Goal: Task Accomplishment & Management: Use online tool/utility

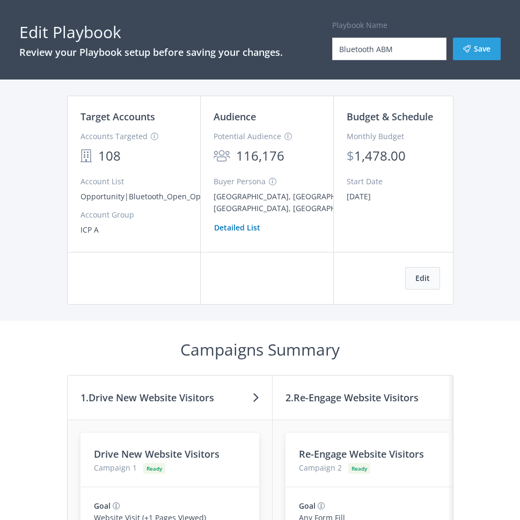
click at [415, 279] on button "Edit" at bounding box center [422, 278] width 35 height 23
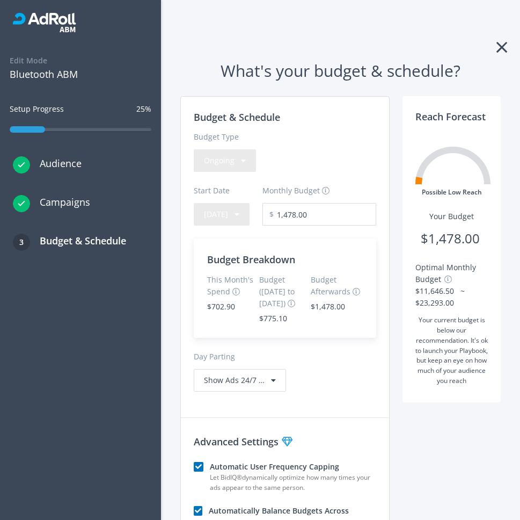
click at [497, 50] on icon at bounding box center [502, 47] width 11 height 17
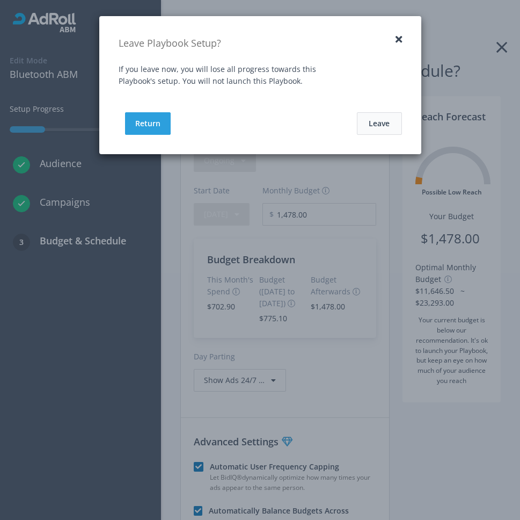
click at [373, 127] on button "Leave" at bounding box center [379, 123] width 45 height 23
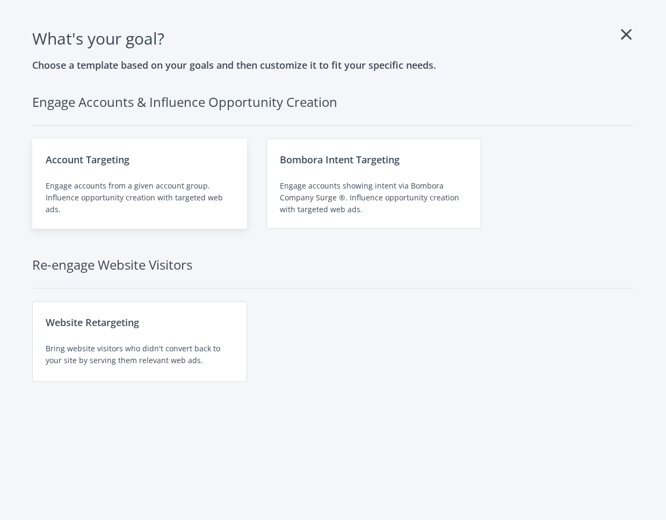
click at [168, 196] on div "Engage accounts from a given account group. Influence opportunity creation with…" at bounding box center [140, 197] width 188 height 35
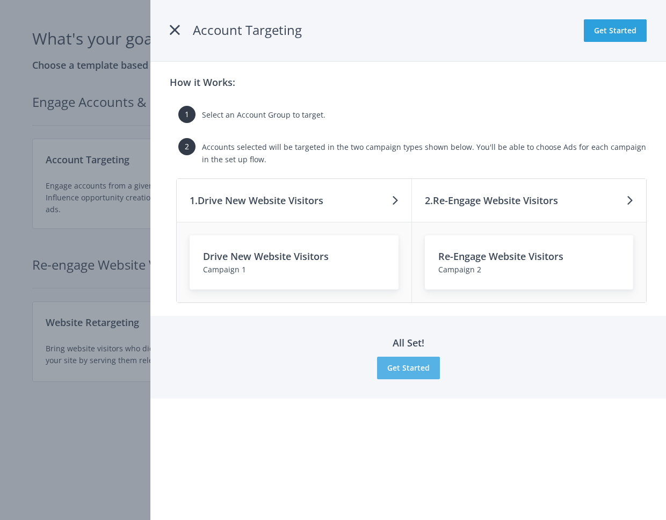
click at [406, 371] on button "Get Started" at bounding box center [408, 368] width 63 height 23
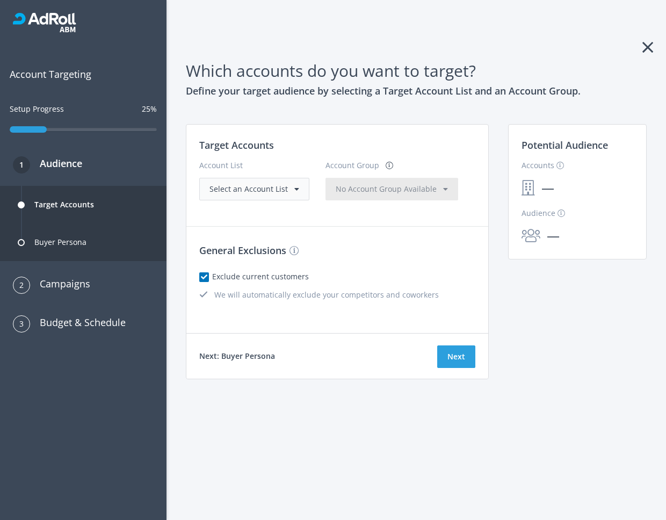
click at [266, 190] on span "Select an Account List" at bounding box center [248, 189] width 78 height 10
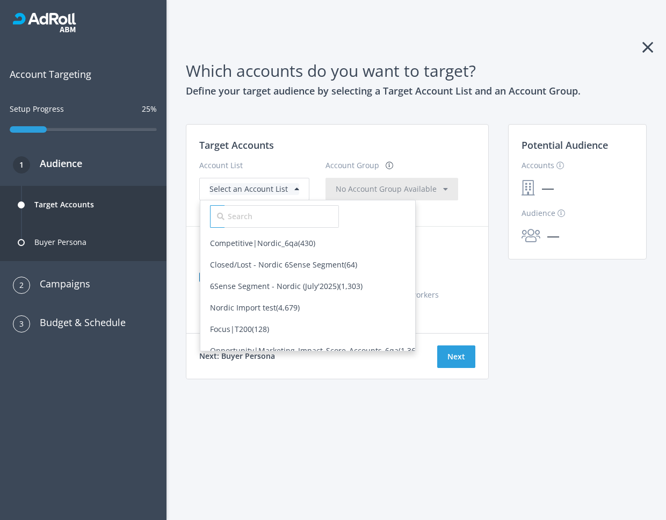
click at [340, 139] on h3 "Target Accounts" at bounding box center [337, 144] width 276 height 15
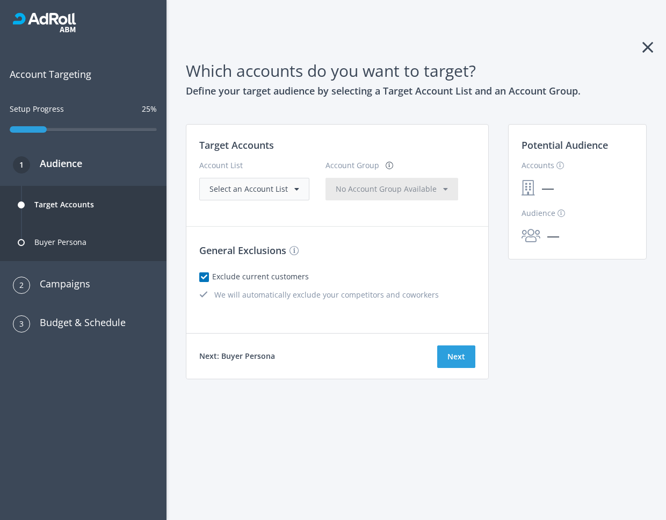
click at [271, 184] on span "Select an Account List" at bounding box center [248, 189] width 78 height 10
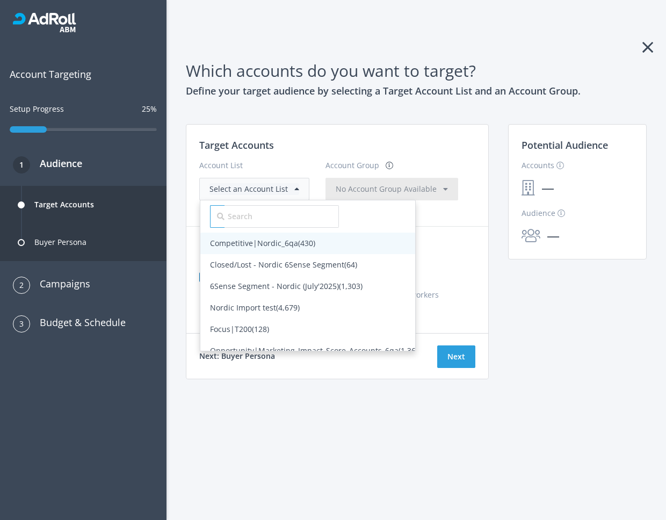
click at [256, 241] on span "Competitive|Nordic_6qa (430)" at bounding box center [262, 243] width 105 height 10
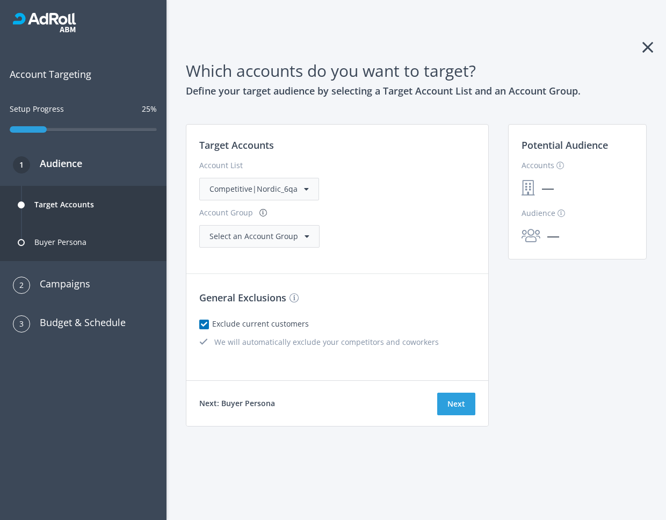
click at [320, 225] on div "Select an Account Group" at bounding box center [259, 236] width 120 height 23
click at [309, 230] on div "Select an Account Group" at bounding box center [259, 236] width 100 height 12
click at [271, 253] on span "(430)" at bounding box center [262, 258] width 17 height 10
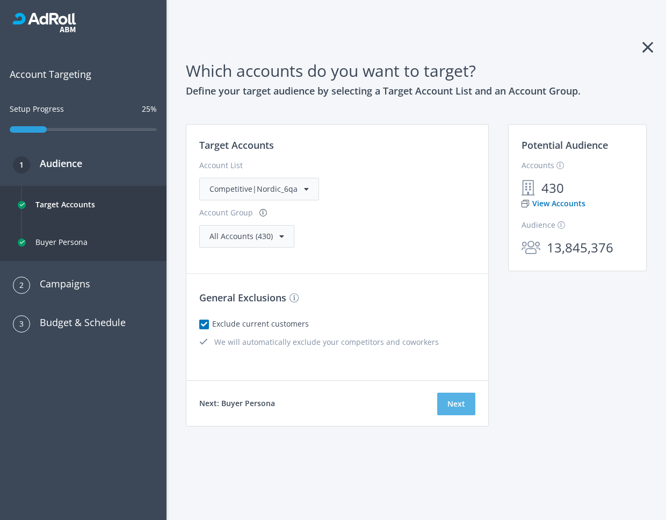
click at [450, 393] on button "Next" at bounding box center [456, 404] width 38 height 23
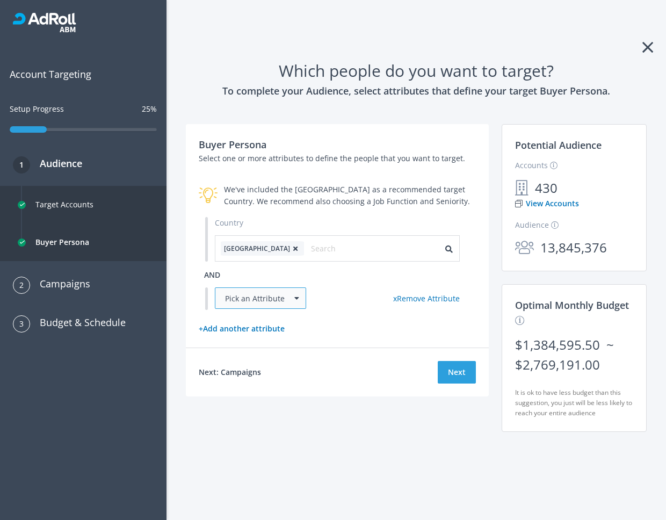
click at [301, 296] on div "Pick an Attribute" at bounding box center [260, 297] width 91 height 21
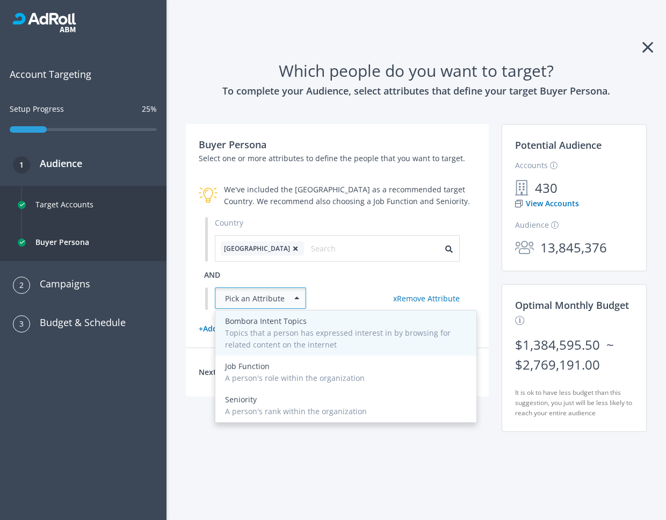
click at [282, 332] on div "Topics that a person has expressed interest in by browsing for related content …" at bounding box center [346, 339] width 242 height 24
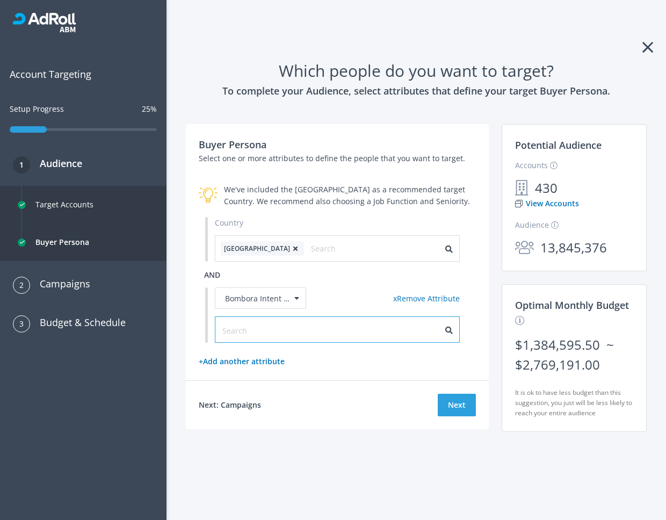
click at [282, 332] on input "text" at bounding box center [270, 330] width 96 height 12
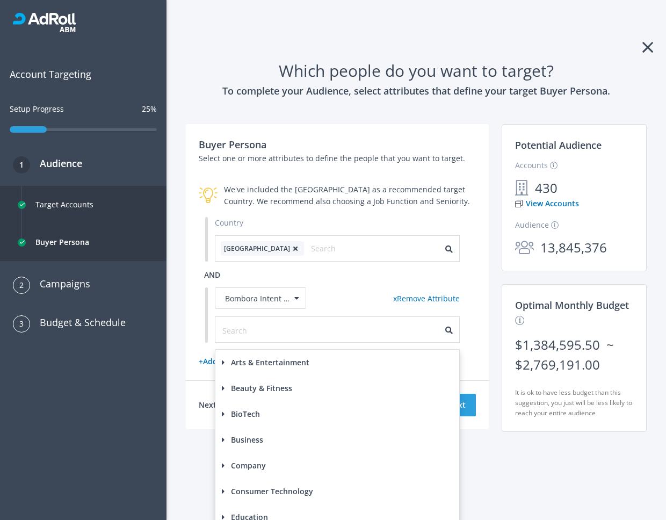
click at [277, 366] on label "Arts & Entertainment" at bounding box center [266, 363] width 88 height 12
click at [261, 384] on label "General 22" at bounding box center [273, 385] width 59 height 12
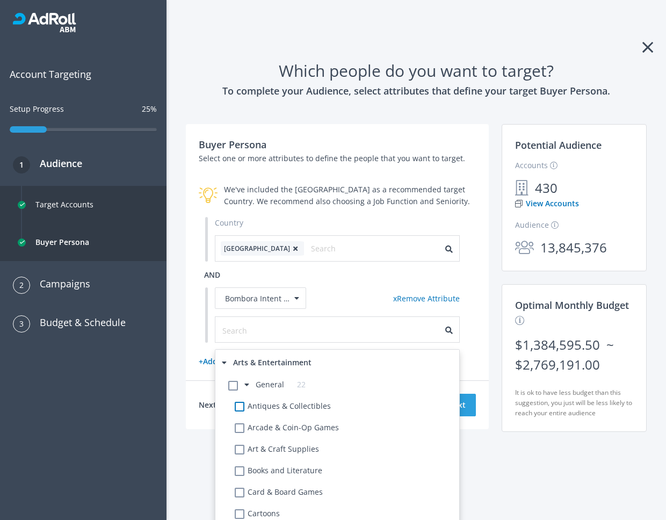
click at [251, 408] on label "Antiques & Collectibles" at bounding box center [291, 406] width 80 height 12
checkbox Collectibles-568 "true"
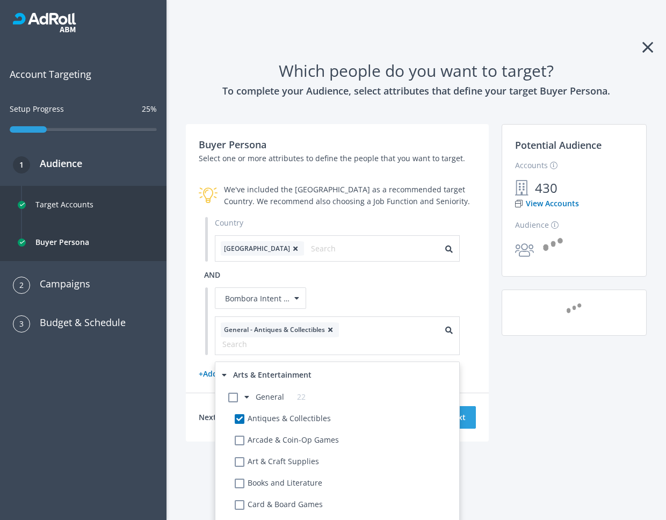
click at [472, 318] on div "Buyer Persona Select one or more attributes to define the people that you want …" at bounding box center [337, 258] width 303 height 269
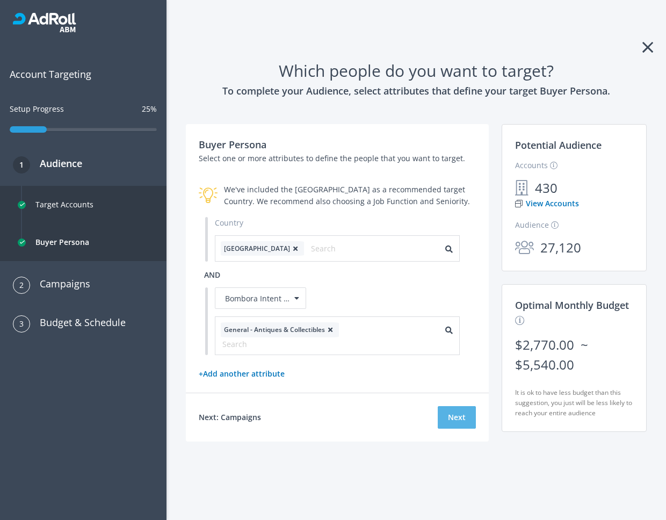
click at [457, 407] on button "Next" at bounding box center [457, 417] width 38 height 23
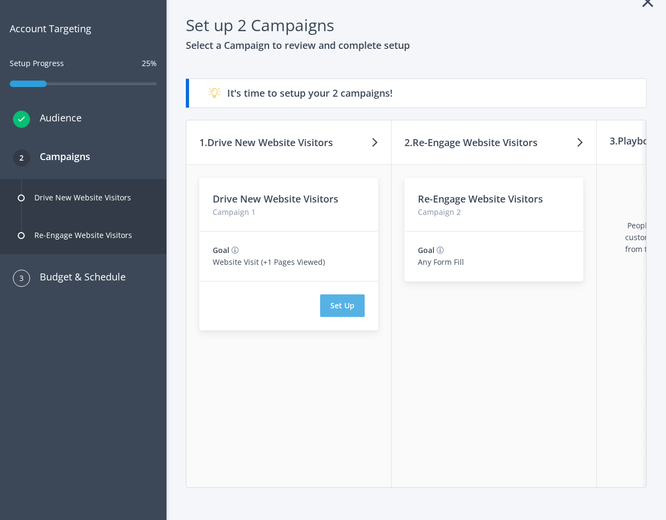
click at [351, 294] on button "Set Up" at bounding box center [342, 305] width 45 height 23
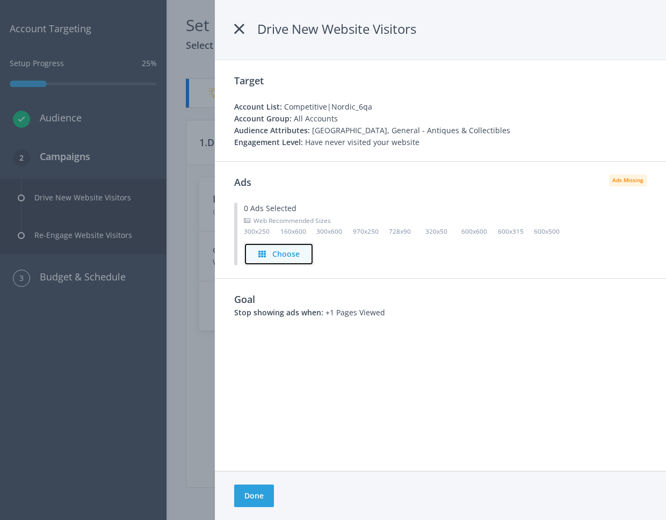
click at [274, 252] on h4 "Choose" at bounding box center [285, 254] width 27 height 12
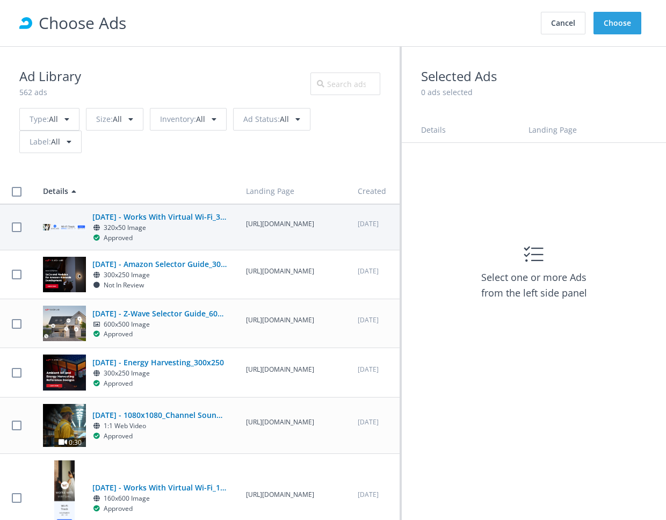
click at [10, 229] on span at bounding box center [17, 227] width 14 height 10
checkbox input "true"
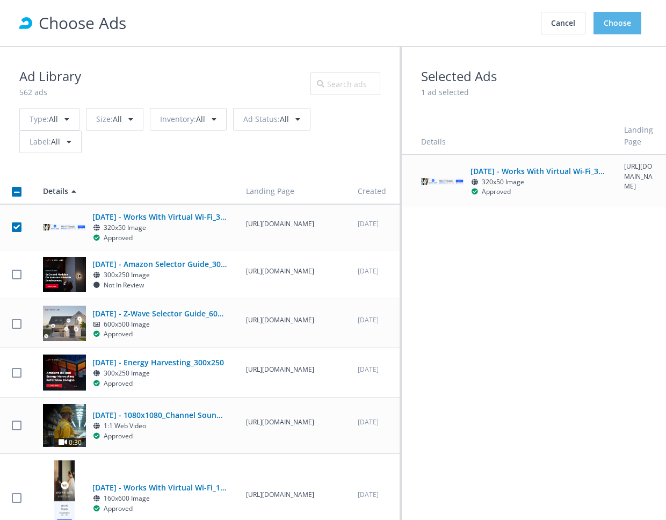
click at [621, 23] on button "Choose" at bounding box center [617, 23] width 48 height 23
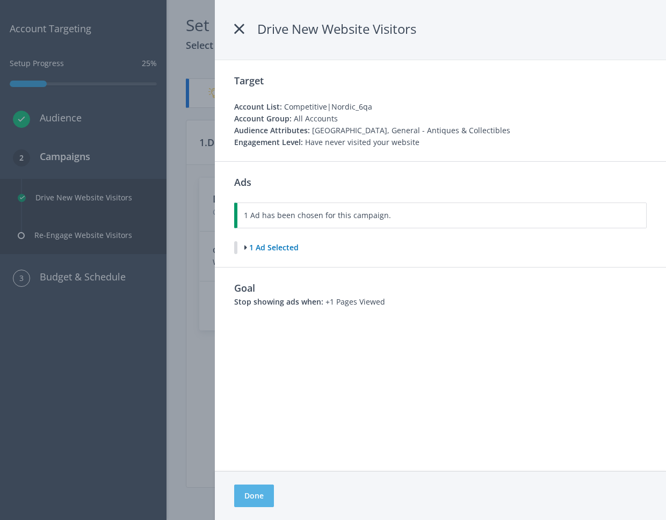
click at [256, 490] on button "Done" at bounding box center [254, 495] width 40 height 23
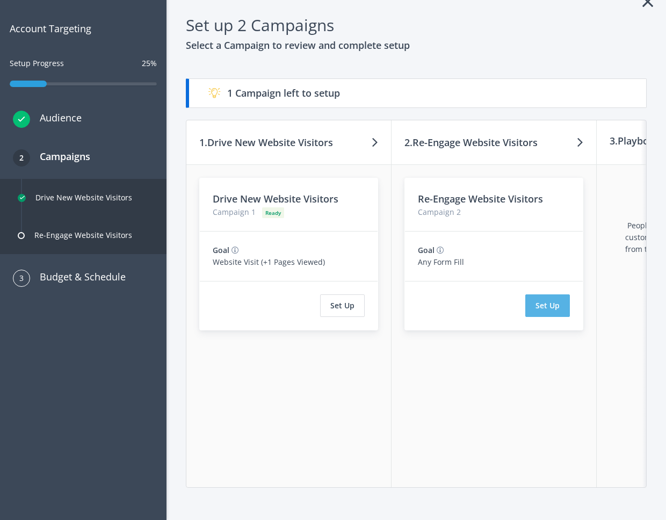
click at [546, 302] on button "Set Up" at bounding box center [547, 305] width 45 height 23
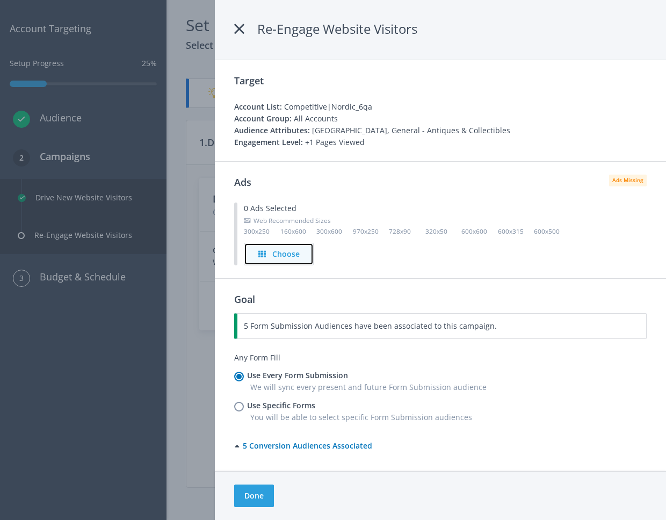
click at [282, 256] on h4 "Choose" at bounding box center [285, 254] width 27 height 12
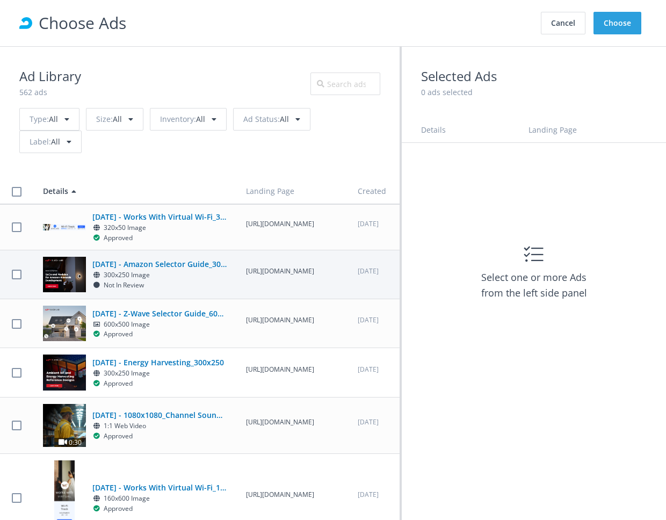
click at [153, 270] on h5 "[DATE] - Amazon Selector Guide_300x250" at bounding box center [159, 264] width 134 height 12
click at [19, 280] on label at bounding box center [17, 275] width 10 height 10
checkbox input "true"
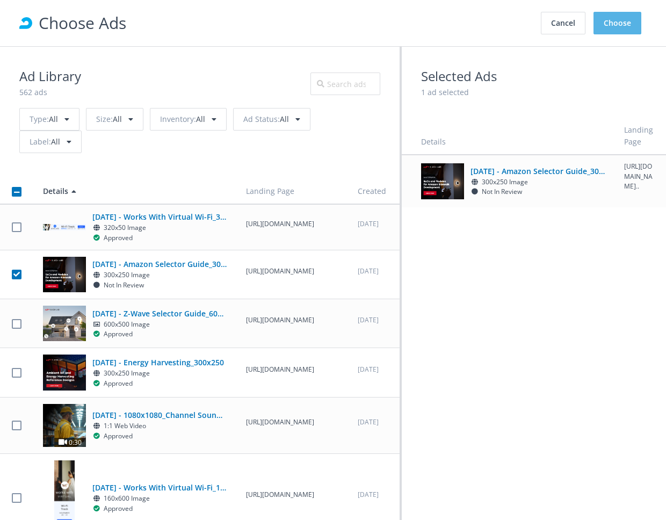
click at [594, 12] on button "Choose" at bounding box center [617, 23] width 48 height 23
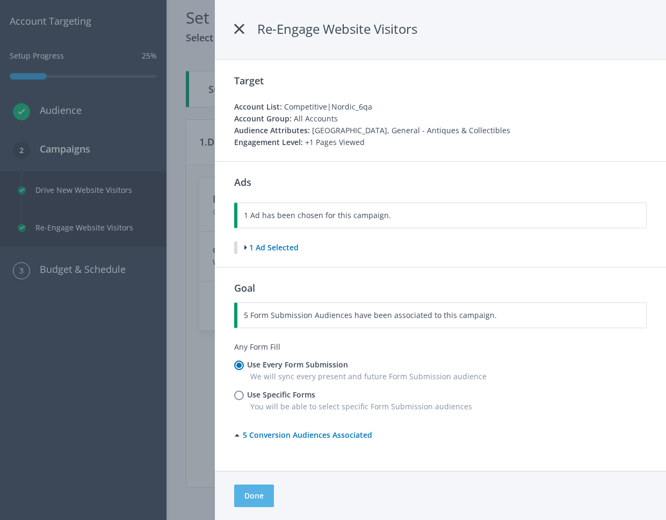
click at [265, 505] on button "Done" at bounding box center [254, 495] width 40 height 23
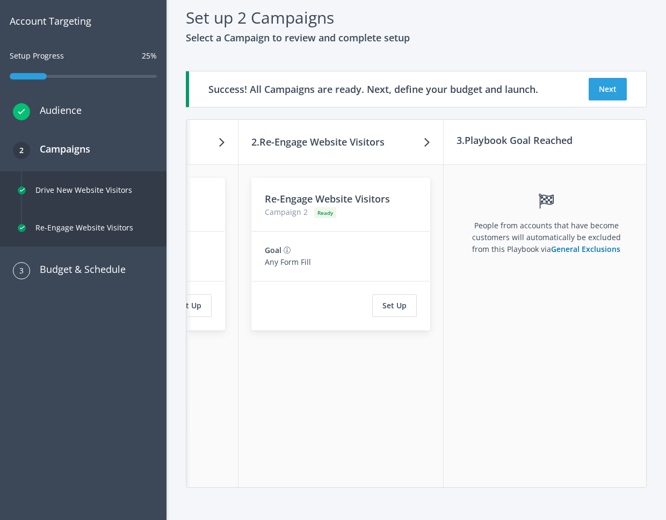
scroll to position [0, 162]
click at [600, 94] on button "Next" at bounding box center [608, 89] width 38 height 23
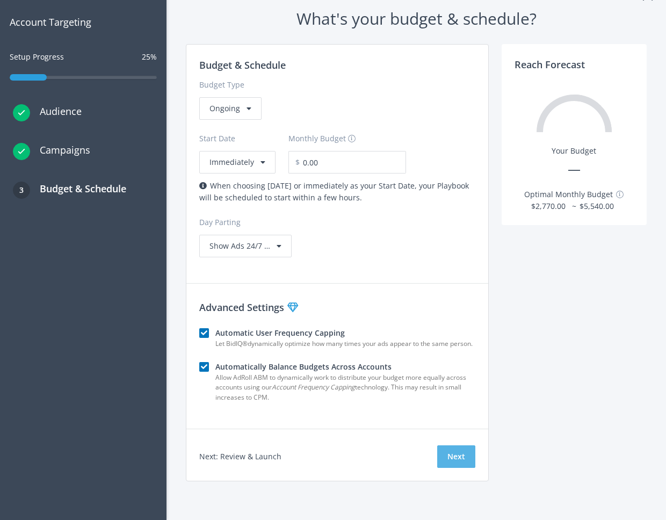
click at [453, 468] on button "Next" at bounding box center [456, 456] width 38 height 23
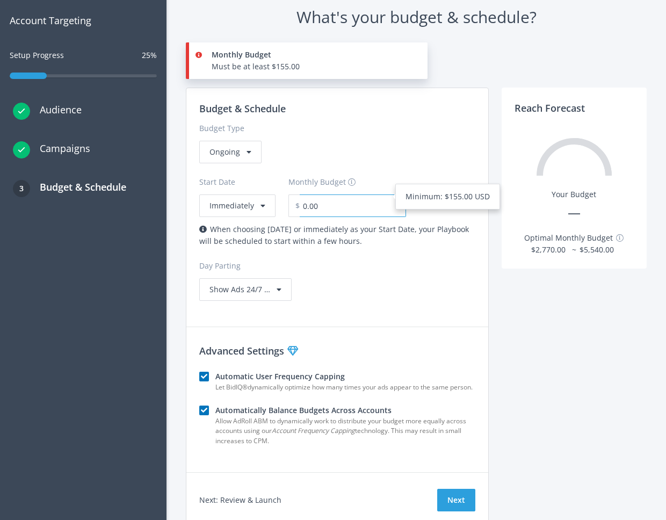
click at [348, 210] on input "0.00" at bounding box center [353, 205] width 106 height 23
drag, startPoint x: 348, startPoint y: 210, endPoint x: 248, endPoint y: 196, distance: 101.4
click at [256, 197] on div "Start Date Immediately Monthly Budget $ 0.00 Minimum: $155.00 USD" at bounding box center [337, 190] width 276 height 54
type input "155.00"
click at [328, 270] on div "Budget & Schedule Budget Type Ongoing Start Date Immediately Monthly Budget $ 1…" at bounding box center [337, 201] width 302 height 226
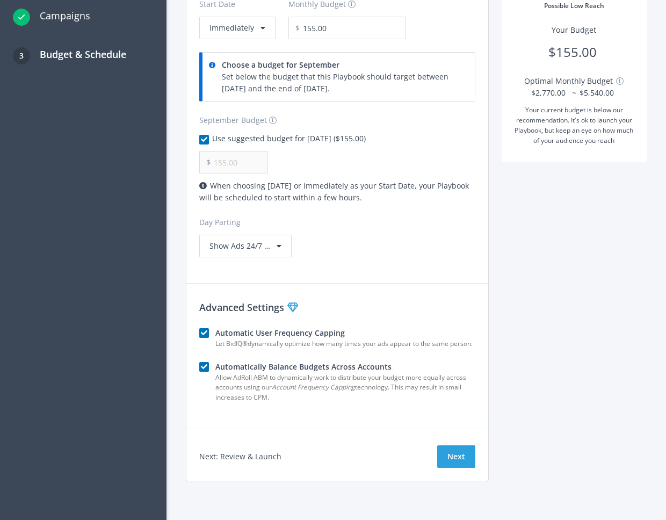
scroll to position [197, 0]
click at [462, 456] on button "Next" at bounding box center [456, 456] width 38 height 23
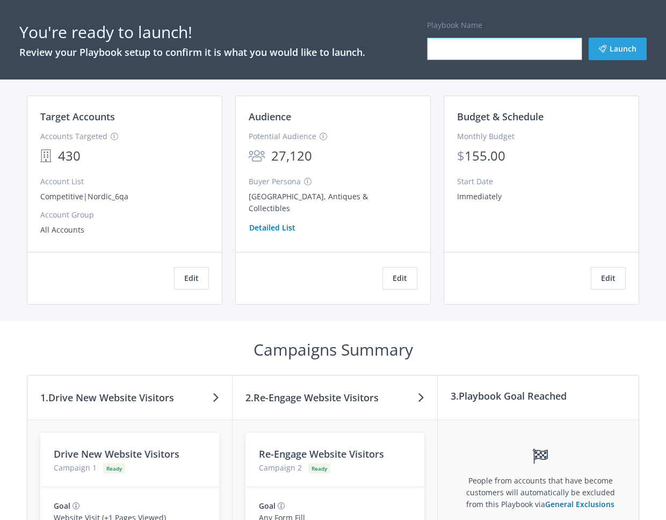
click at [433, 49] on input "Playbook Name" at bounding box center [504, 49] width 155 height 23
type input "test"
click at [608, 48] on button "Launch" at bounding box center [618, 49] width 58 height 23
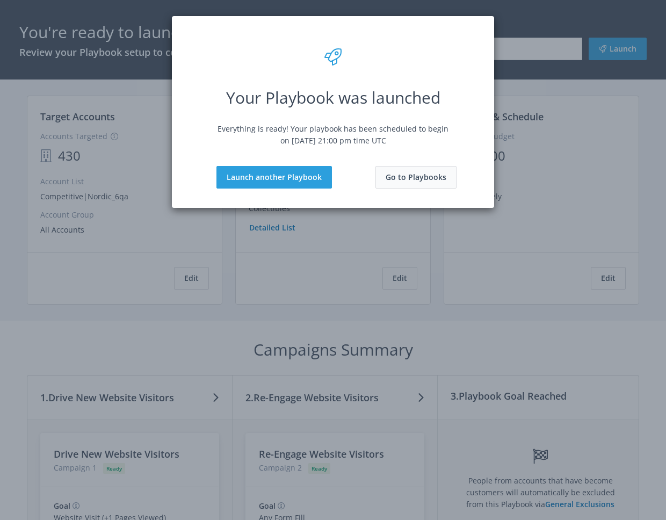
click at [410, 173] on button "Go to Playbooks" at bounding box center [415, 177] width 81 height 23
